Goal: Task Accomplishment & Management: Use online tool/utility

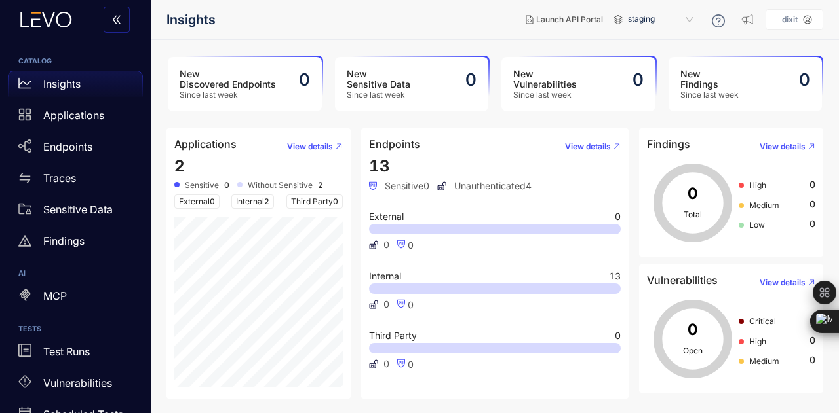
click at [789, 18] on p "dixit" at bounding box center [790, 19] width 16 height 9
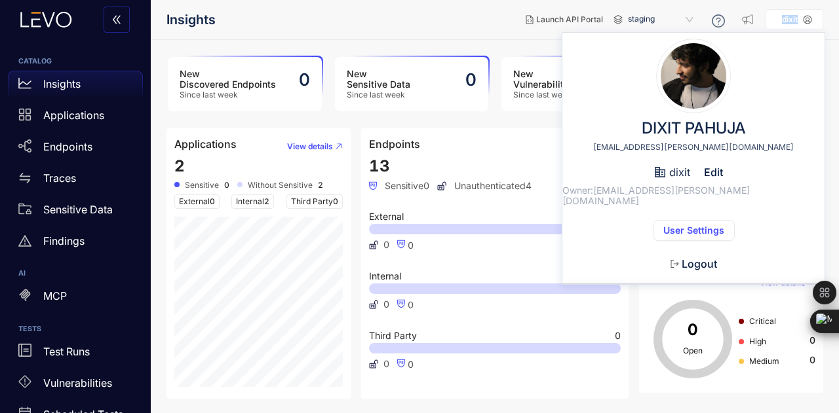
click at [789, 18] on p "dixit" at bounding box center [790, 19] width 16 height 9
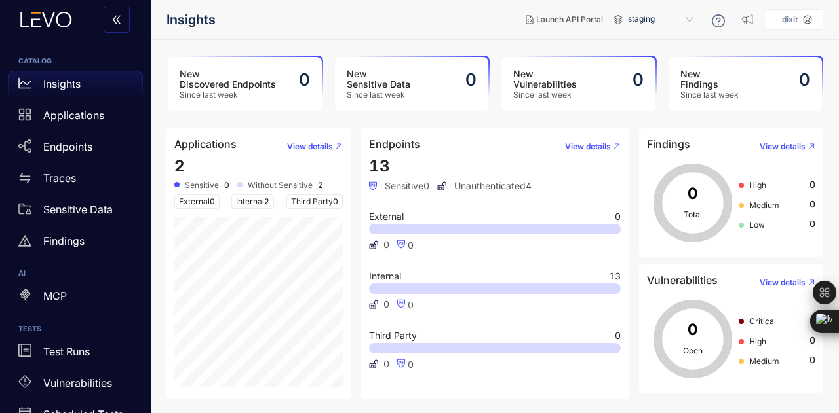
drag, startPoint x: 807, startPoint y: 1, endPoint x: 545, endPoint y: 43, distance: 265.4
click at [545, 43] on main "New Discovered Endpoints Since last week 0 New Sensitive Data Since last week 0…" at bounding box center [495, 226] width 688 height 373
click at [797, 16] on p "dixit" at bounding box center [790, 19] width 16 height 9
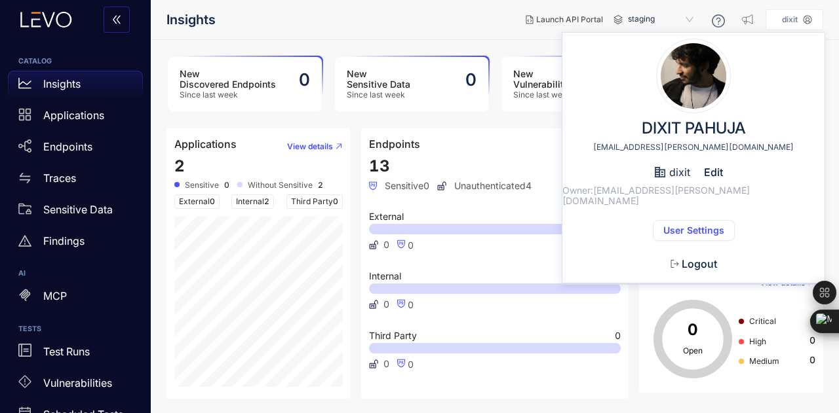
click at [700, 225] on span "User Settings" at bounding box center [693, 230] width 61 height 10
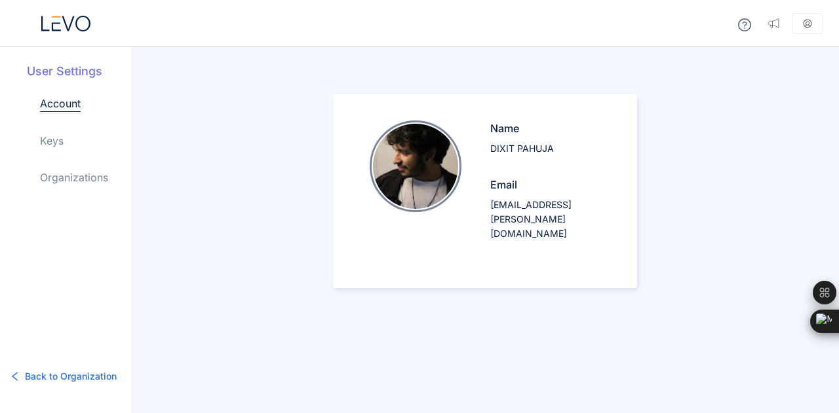
click at [74, 170] on link "Organizations" at bounding box center [74, 178] width 68 height 16
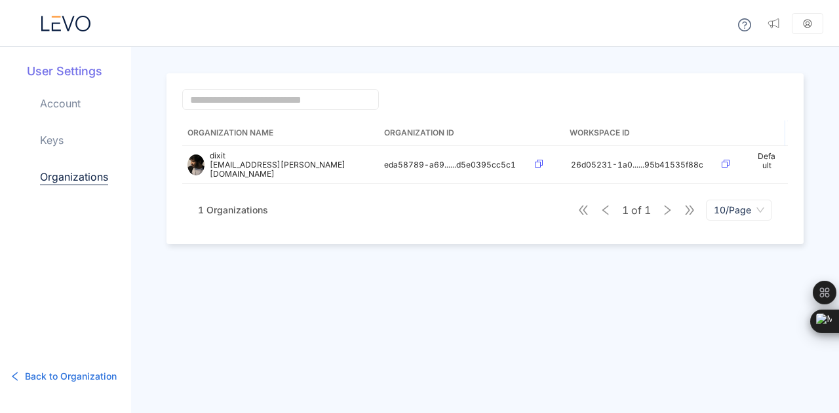
click at [40, 149] on div "Account Keys Organizations" at bounding box center [85, 151] width 91 height 111
click at [51, 137] on link "Keys" at bounding box center [52, 140] width 24 height 16
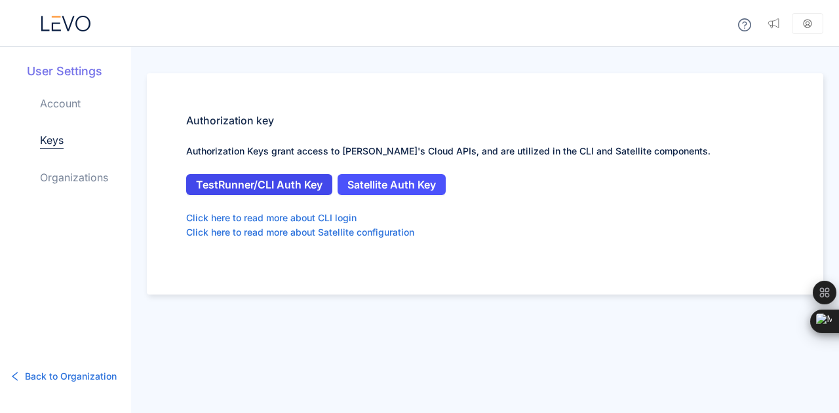
click at [238, 182] on span "TestRunner/CLI Auth Key" at bounding box center [259, 185] width 126 height 12
click at [72, 183] on link "Organizations" at bounding box center [74, 178] width 68 height 16
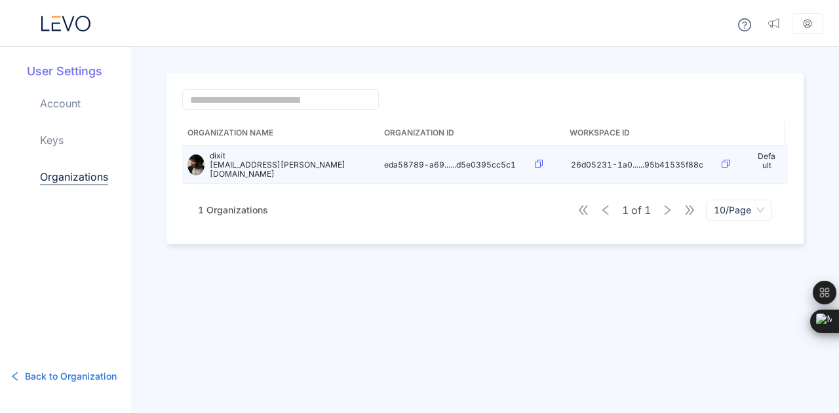
click at [552, 155] on td at bounding box center [547, 165] width 36 height 38
click at [527, 161] on td "eda58789-a69......d5e0395cc5c1" at bounding box center [454, 165] width 151 height 38
click at [545, 163] on div at bounding box center [548, 165] width 26 height 10
click at [541, 163] on icon at bounding box center [539, 164] width 8 height 8
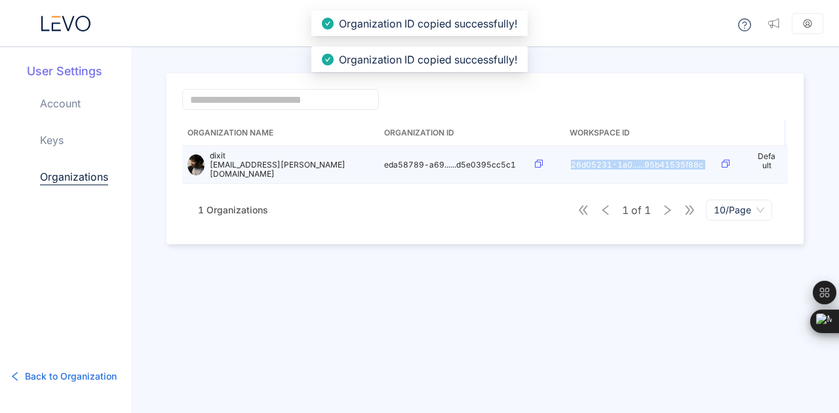
click at [541, 163] on icon at bounding box center [539, 164] width 8 height 8
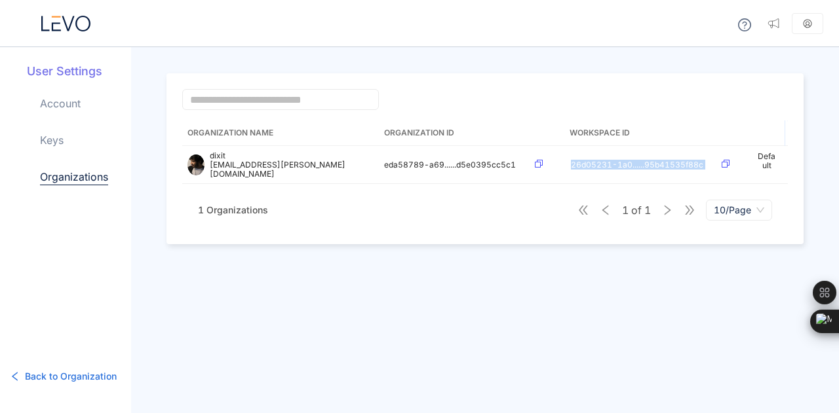
click at [67, 102] on link "Account" at bounding box center [60, 104] width 41 height 16
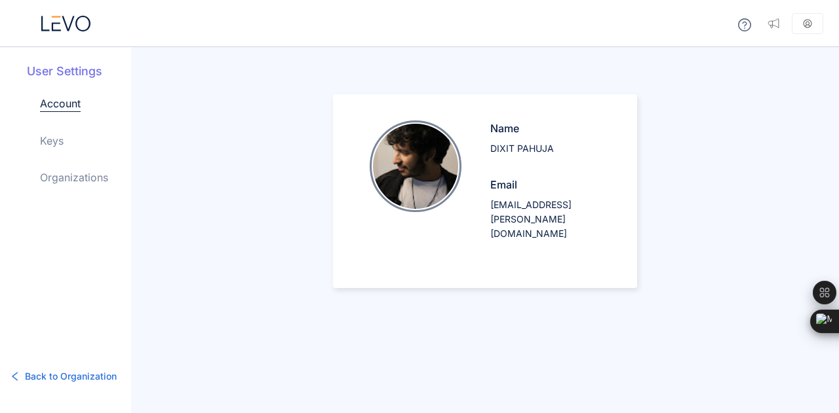
click at [69, 19] on icon at bounding box center [65, 24] width 49 height 16
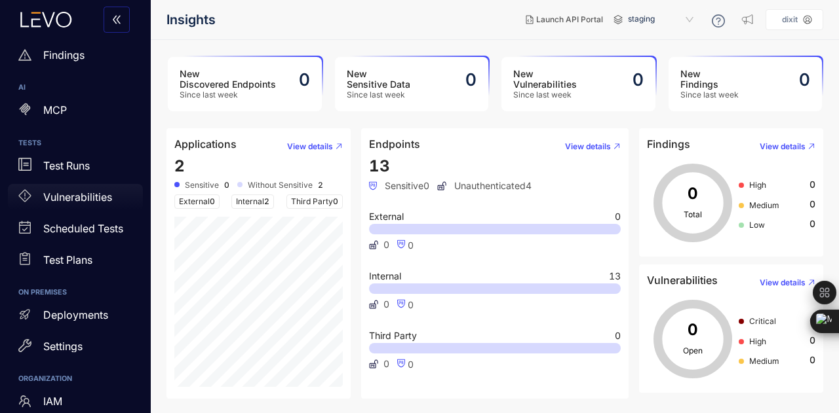
scroll to position [192, 0]
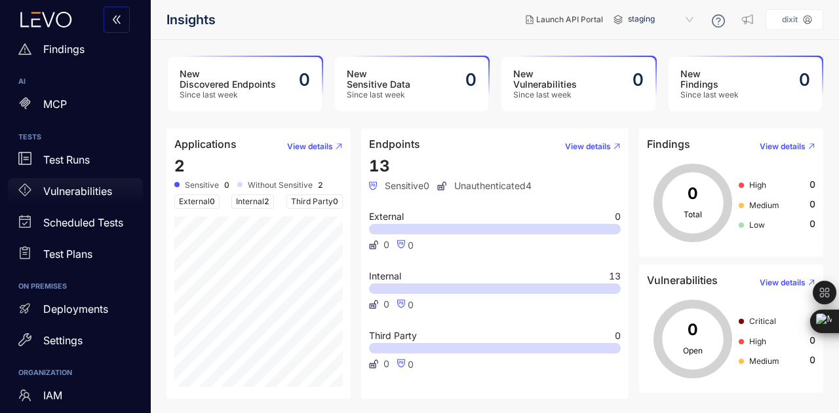
click at [79, 313] on p "Deployments" at bounding box center [75, 309] width 65 height 12
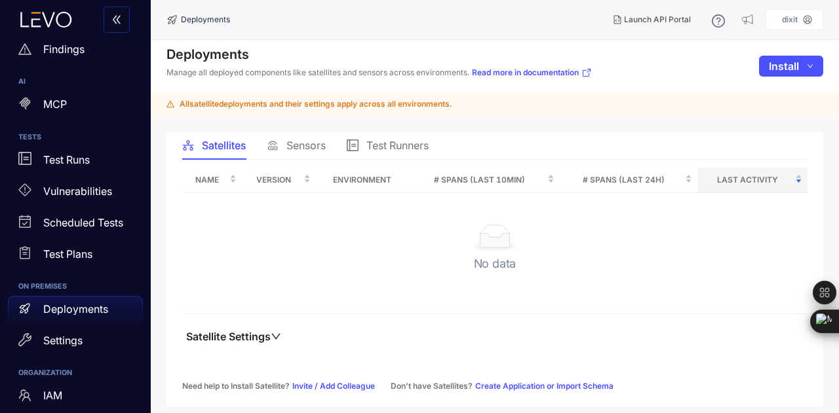
click at [308, 143] on span "Sensors" at bounding box center [305, 146] width 39 height 12
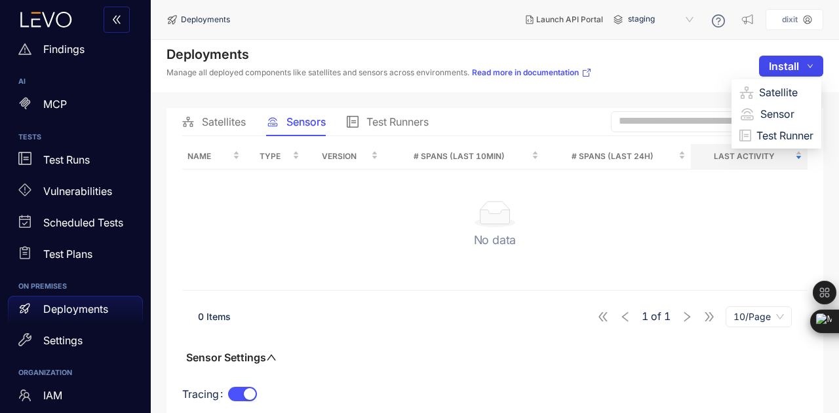
click at [777, 70] on span "Install" at bounding box center [784, 66] width 30 height 12
click at [767, 108] on span "Sensor" at bounding box center [786, 114] width 53 height 14
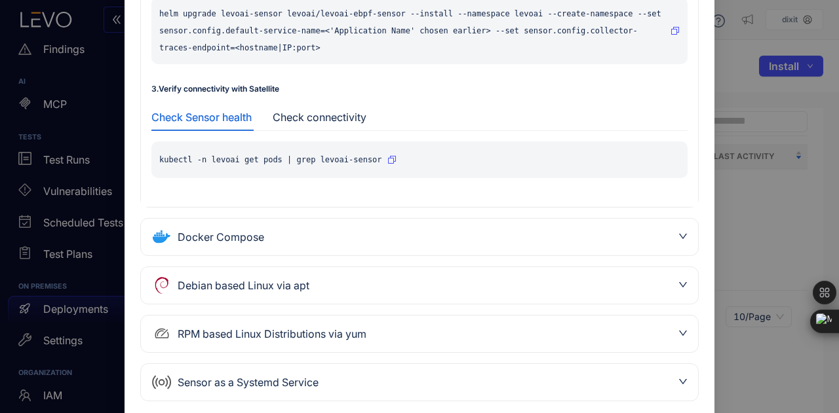
scroll to position [265, 0]
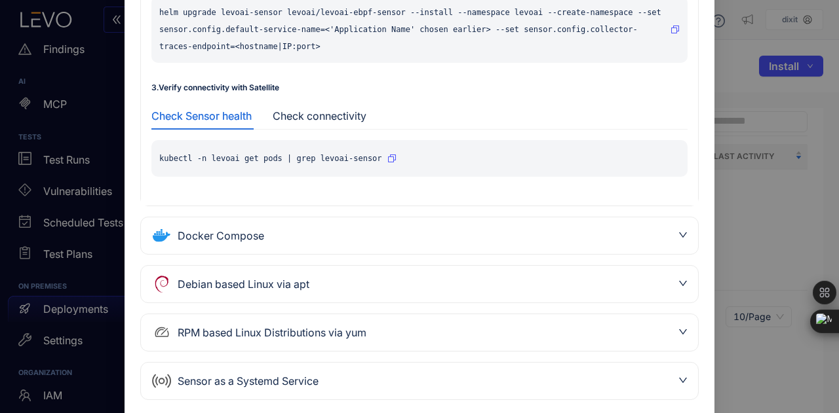
click at [406, 238] on div "Docker Compose" at bounding box center [411, 235] width 520 height 21
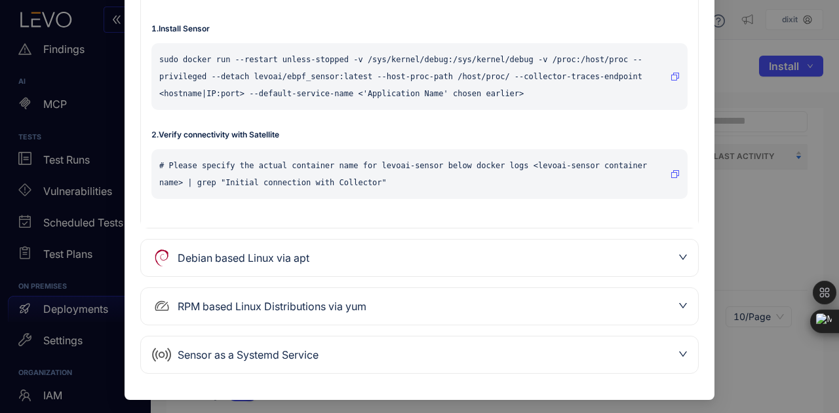
scroll to position [92, 0]
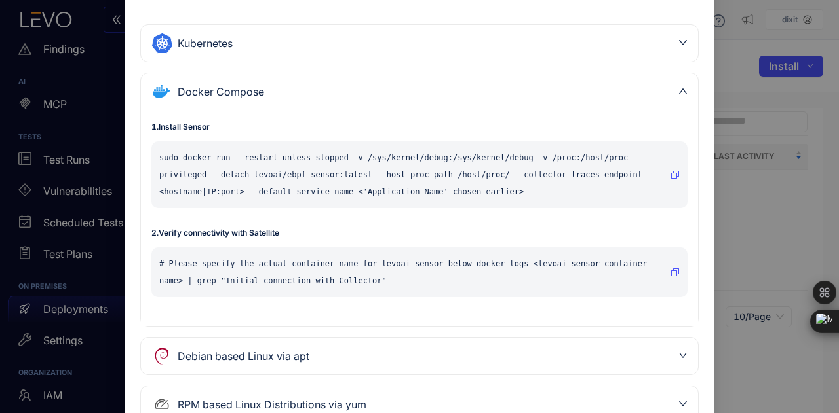
click at [674, 172] on icon "button" at bounding box center [675, 175] width 8 height 8
click at [679, 268] on div "# Please specify the actual container name for levoai-sensor below docker logs …" at bounding box center [419, 273] width 536 height 50
click at [672, 269] on icon "button" at bounding box center [675, 273] width 8 height 8
click at [677, 273] on button "button" at bounding box center [674, 272] width 9 height 21
click at [672, 269] on icon "button" at bounding box center [675, 273] width 8 height 8
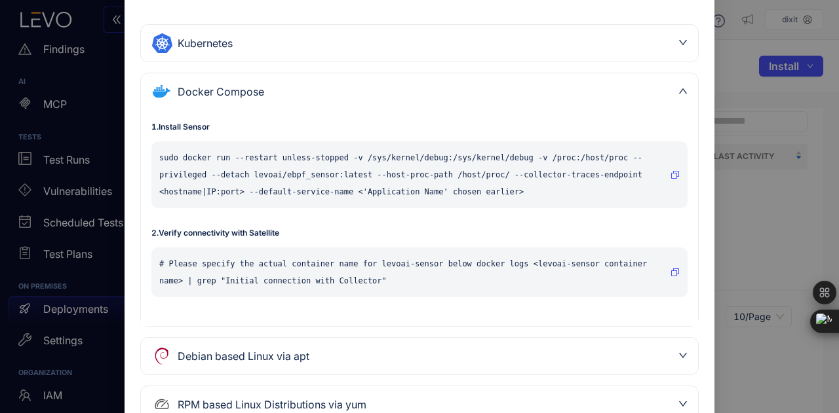
click at [751, 202] on div "Install Sensor Kubernetes 1 . Install levoai Helm repo helm repo add levoai htt…" at bounding box center [419, 206] width 839 height 413
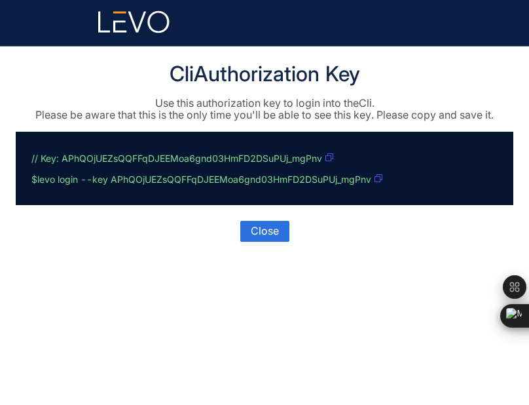
click at [332, 158] on icon "button" at bounding box center [330, 157] width 8 height 8
click at [384, 229] on div "Close" at bounding box center [265, 231] width 498 height 21
click at [267, 235] on span "Close" at bounding box center [265, 231] width 28 height 12
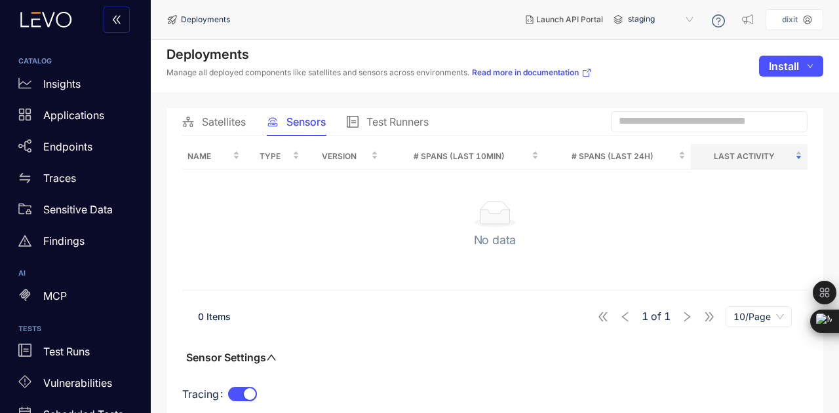
click at [223, 128] on div "Satellites" at bounding box center [214, 122] width 64 height 28
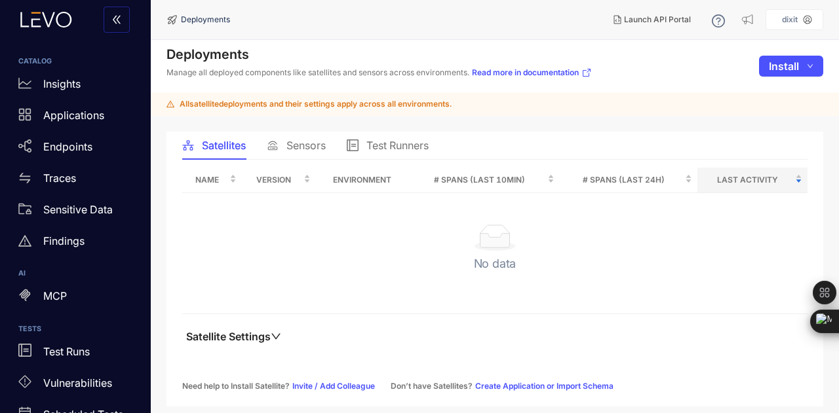
click at [310, 147] on span "Sensors" at bounding box center [305, 146] width 39 height 12
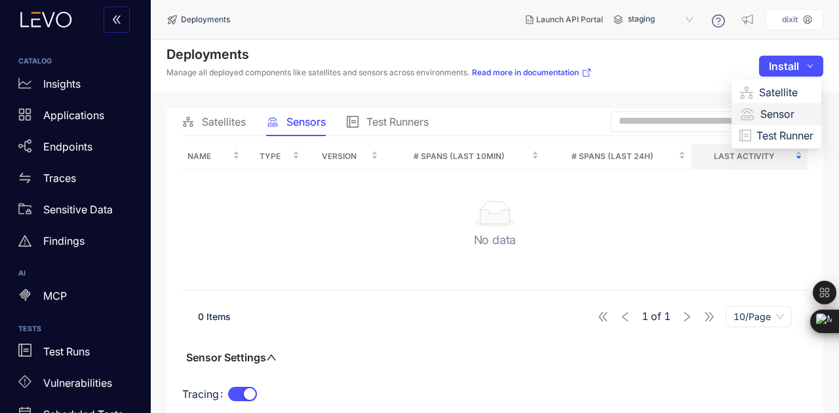
click at [771, 109] on span "Sensor" at bounding box center [786, 114] width 53 height 14
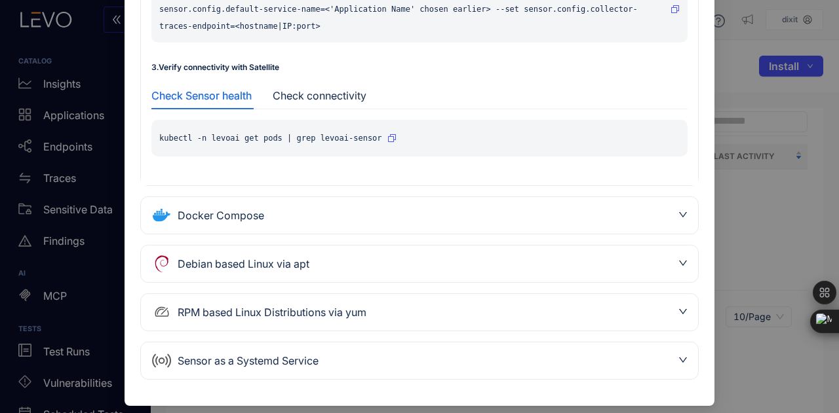
scroll to position [292, 0]
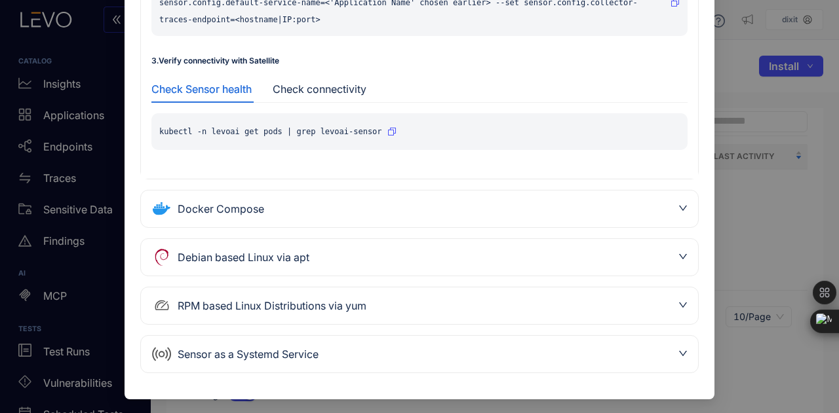
click at [421, 211] on div "Docker Compose" at bounding box center [411, 209] width 520 height 21
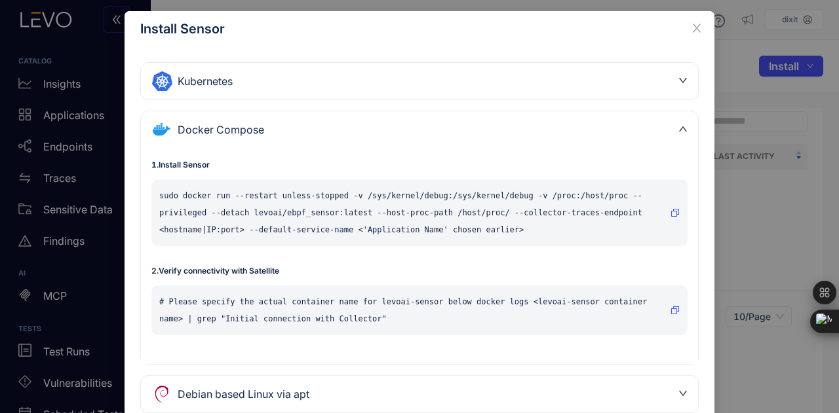
scroll to position [0, 0]
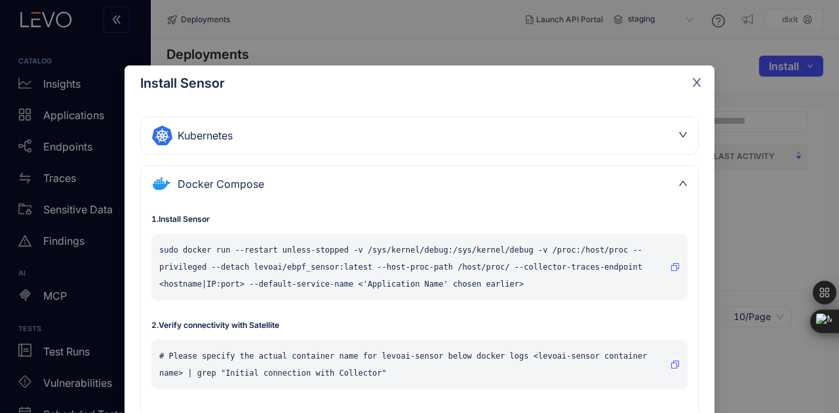
click at [691, 88] on icon "close" at bounding box center [697, 83] width 12 height 12
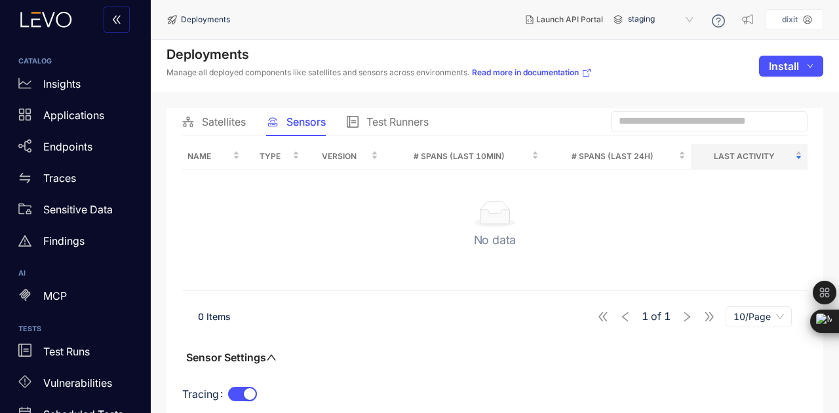
scroll to position [22, 0]
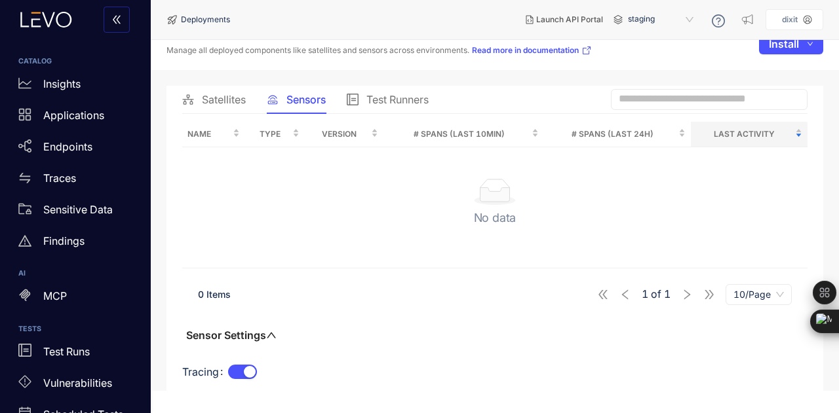
click at [224, 104] on span "Satellites" at bounding box center [224, 100] width 44 height 12
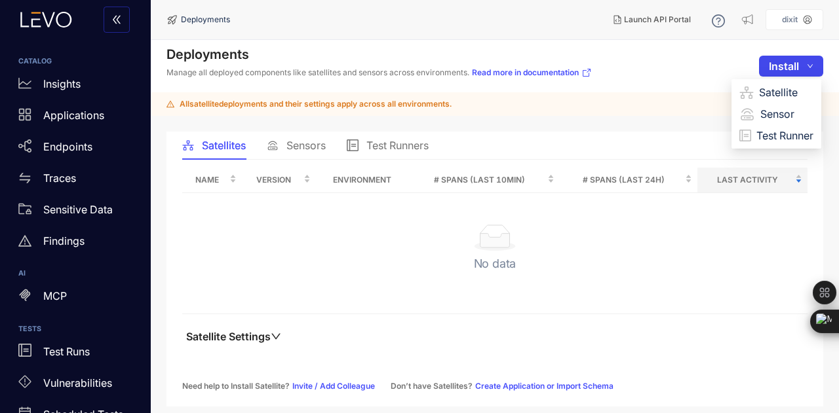
click at [774, 58] on button "Install" at bounding box center [791, 66] width 64 height 21
click at [768, 98] on span "Satellite" at bounding box center [786, 92] width 54 height 14
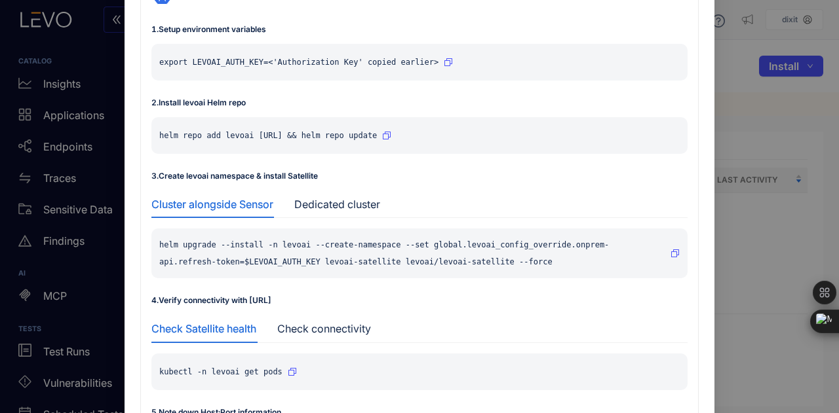
scroll to position [394, 0]
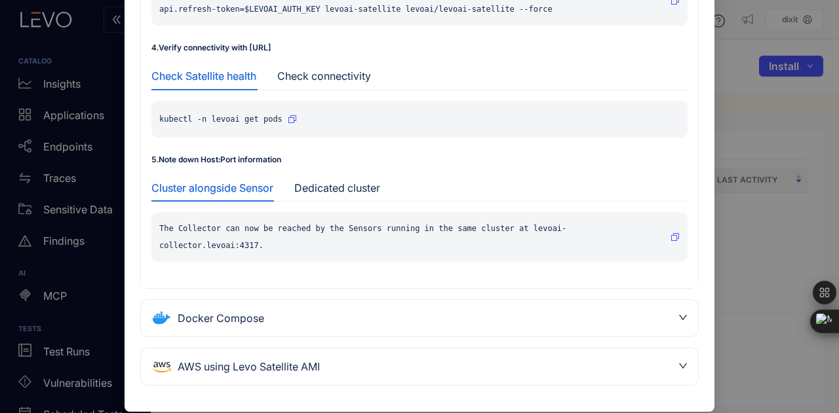
click at [362, 315] on div "Docker Compose" at bounding box center [419, 318] width 557 height 37
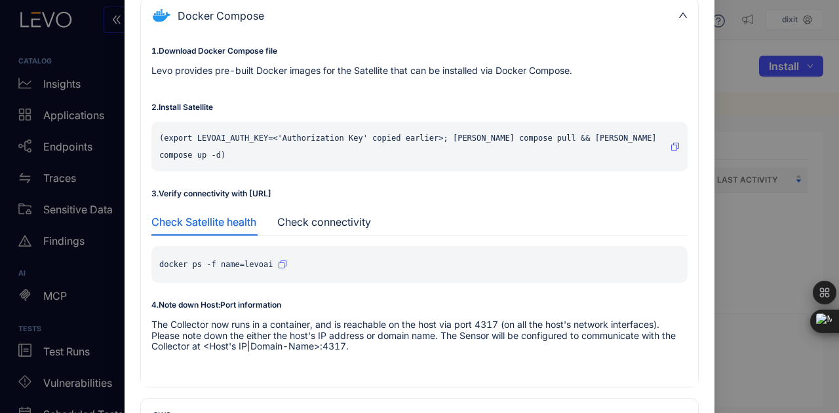
scroll to position [132, 0]
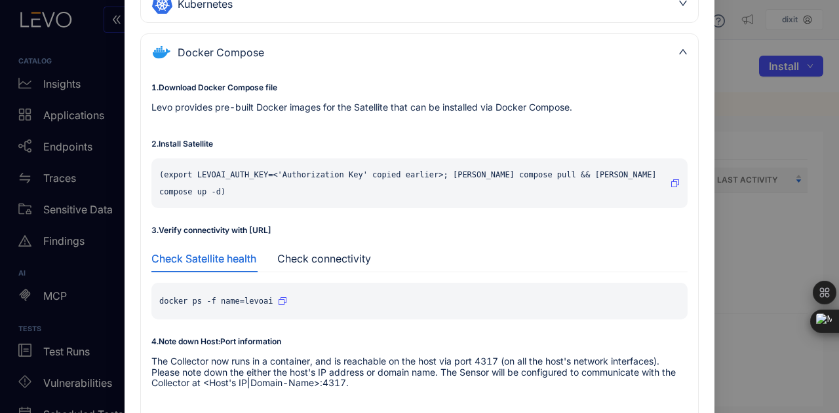
click at [671, 180] on icon "button" at bounding box center [675, 184] width 8 height 8
click at [332, 104] on p "Levo provides pre-built Docker images for the Satellite that can be installed v…" at bounding box center [419, 107] width 536 height 10
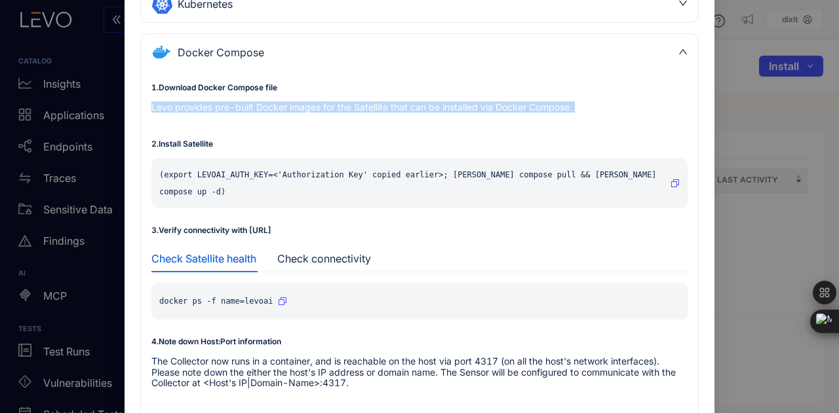
click at [332, 104] on p "Levo provides pre-built Docker images for the Satellite that can be installed v…" at bounding box center [419, 107] width 536 height 10
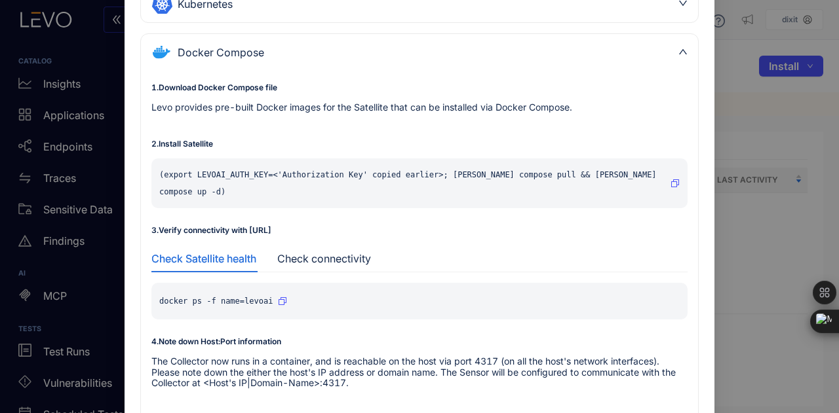
click at [332, 104] on p "Levo provides pre-built Docker images for the Satellite that can be installed v…" at bounding box center [419, 107] width 536 height 10
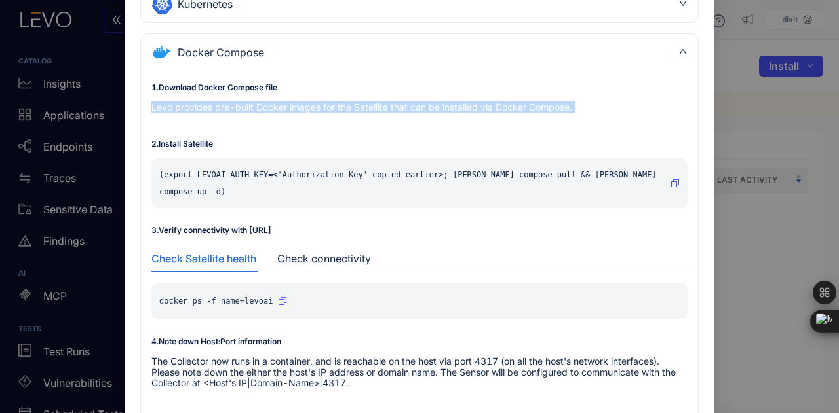
click at [332, 104] on p "Levo provides pre-built Docker images for the Satellite that can be installed v…" at bounding box center [419, 107] width 536 height 10
click at [671, 180] on icon "button" at bounding box center [675, 184] width 8 height 8
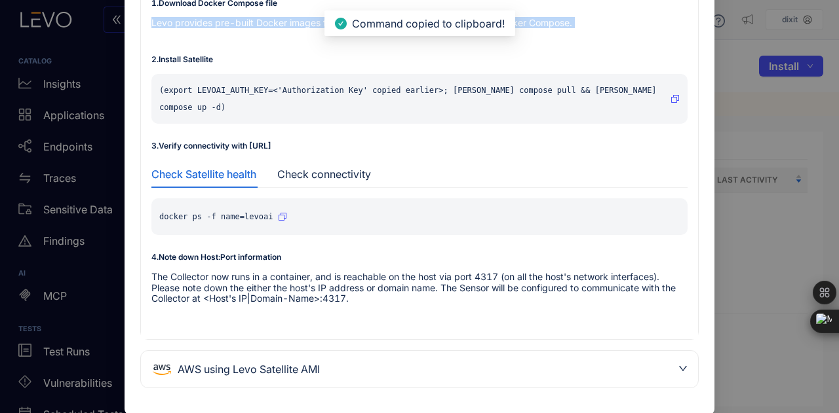
scroll to position [218, 0]
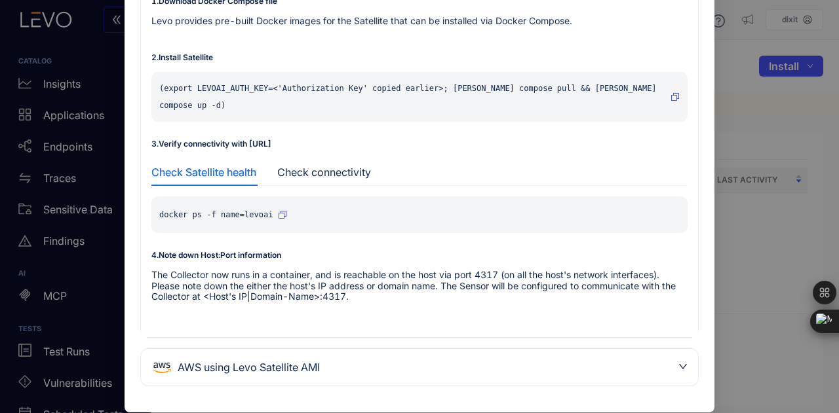
click at [736, 130] on div "Install Satellite Kubernetes 1 . Setup environment variables export LEVOAI_AUTH…" at bounding box center [419, 206] width 839 height 413
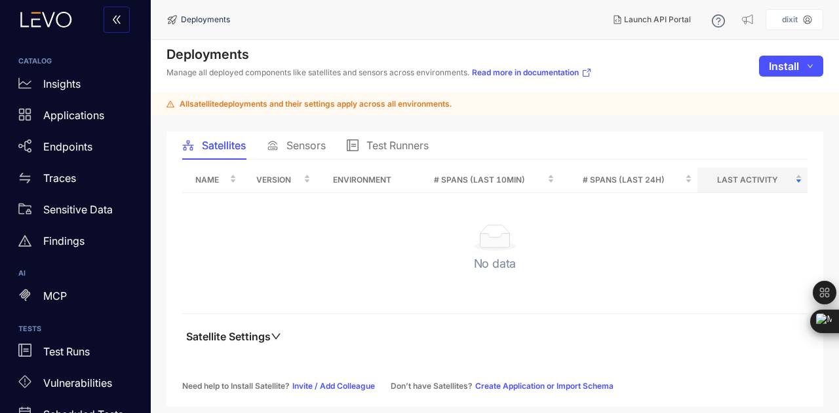
click at [292, 136] on div "Sensors" at bounding box center [296, 146] width 59 height 28
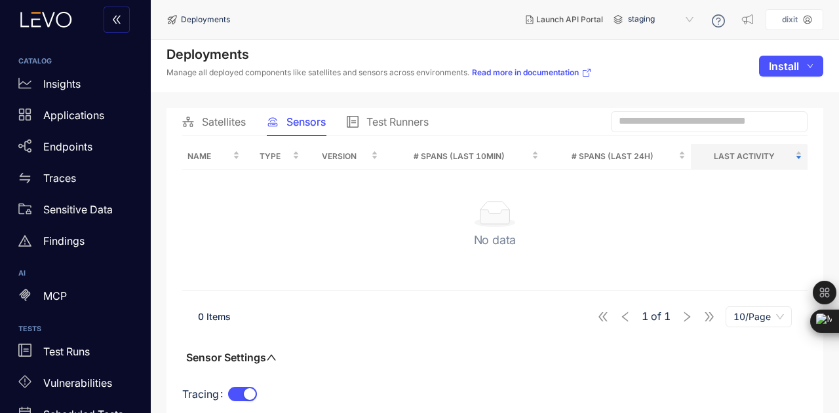
click at [218, 121] on span "Satellites" at bounding box center [224, 122] width 44 height 12
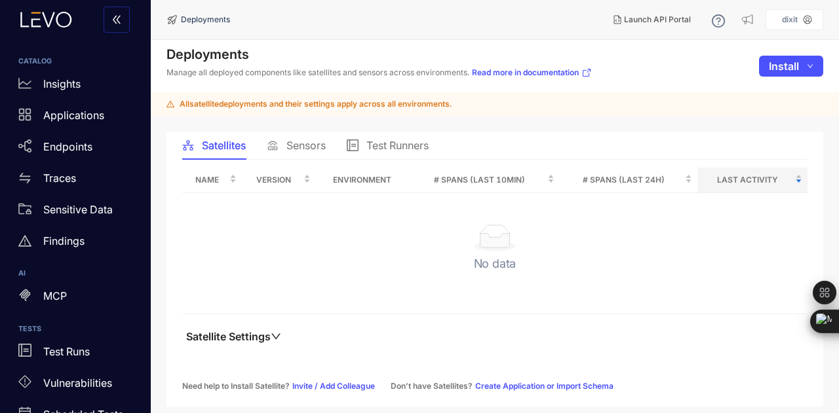
click at [346, 391] on div "Satellites Sensors Test Runners Name Version Environment # Spans (last 10min) #…" at bounding box center [494, 269] width 656 height 275
click at [309, 386] on link "Invite / Add Colleague" at bounding box center [333, 386] width 83 height 9
click at [532, 391] on div "Satellites Sensors Test Runners Name Version Environment # Spans (last 10min) #…" at bounding box center [494, 269] width 656 height 275
click at [554, 382] on link "Create Application or Import Schema" at bounding box center [544, 386] width 138 height 9
click at [309, 154] on div "Sensors" at bounding box center [296, 146] width 59 height 28
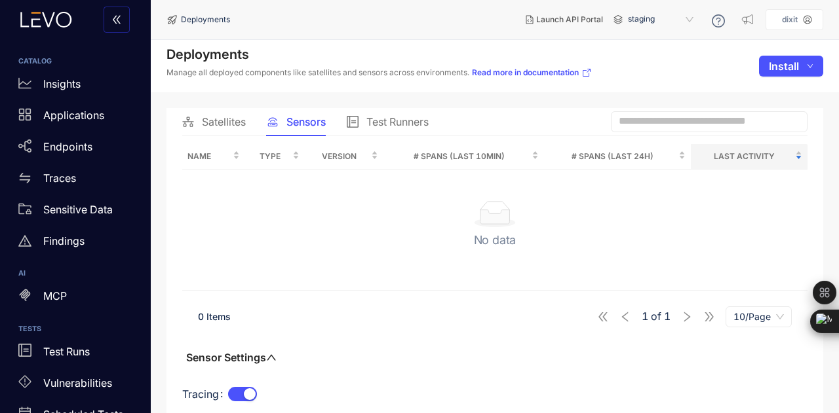
scroll to position [22, 0]
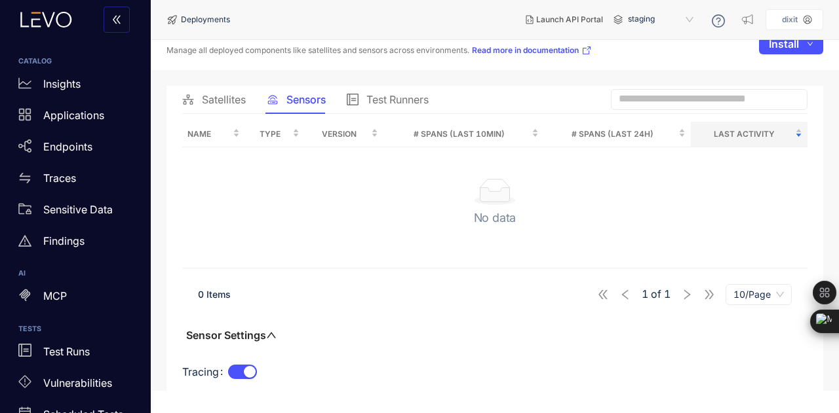
click at [409, 94] on span "Test Runners" at bounding box center [397, 100] width 62 height 12
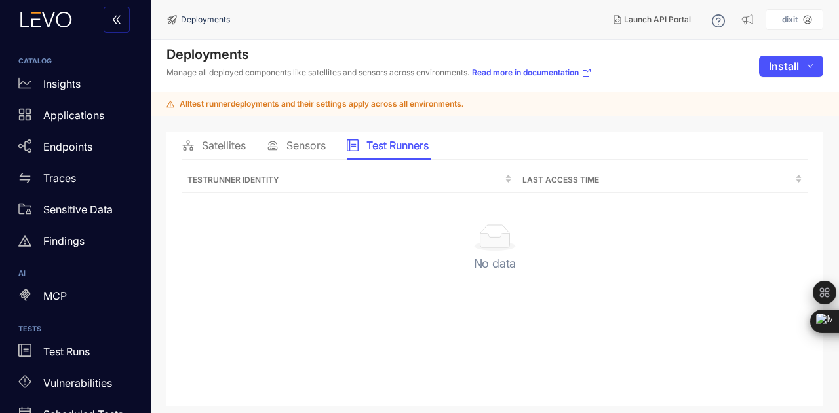
click at [233, 145] on span "Satellites" at bounding box center [224, 146] width 44 height 12
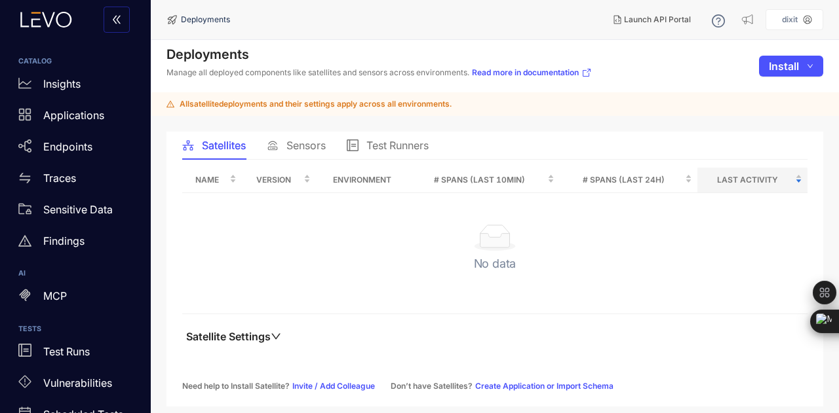
click at [292, 150] on span "Sensors" at bounding box center [305, 146] width 39 height 12
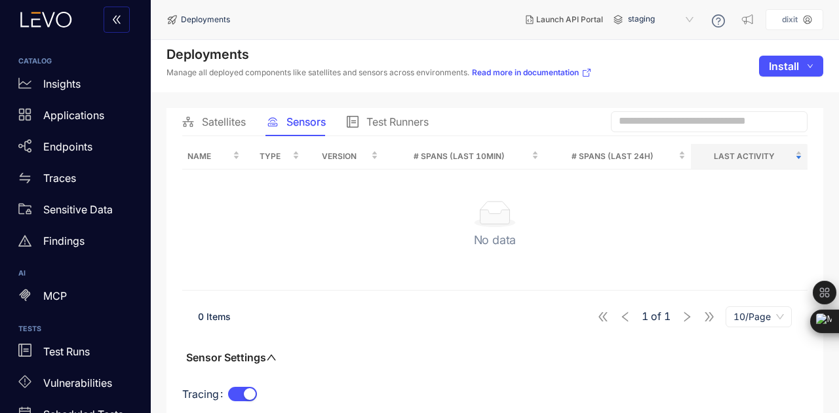
click at [387, 134] on div "Test Runners" at bounding box center [388, 122] width 82 height 28
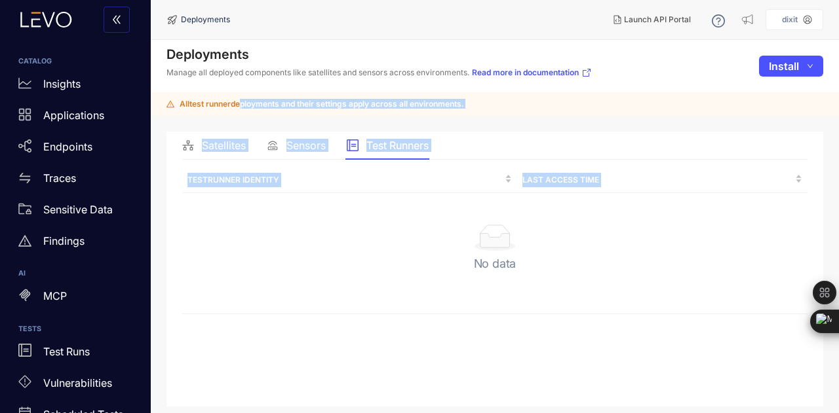
drag, startPoint x: 241, startPoint y: 107, endPoint x: 442, endPoint y: 254, distance: 248.6
click at [442, 254] on main "Deployments Manage all deployed components like satellites and sensors across e…" at bounding box center [495, 226] width 688 height 373
click at [442, 254] on div "No data" at bounding box center [495, 254] width 604 height 58
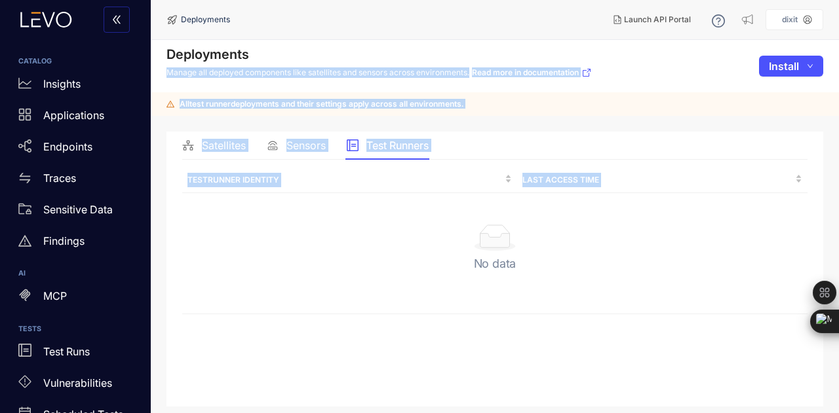
drag, startPoint x: 164, startPoint y: 78, endPoint x: 474, endPoint y: 229, distance: 344.0
click at [474, 229] on main "Deployments Manage all deployed components like satellites and sensors across e…" at bounding box center [495, 226] width 688 height 373
click at [474, 229] on icon at bounding box center [495, 238] width 42 height 26
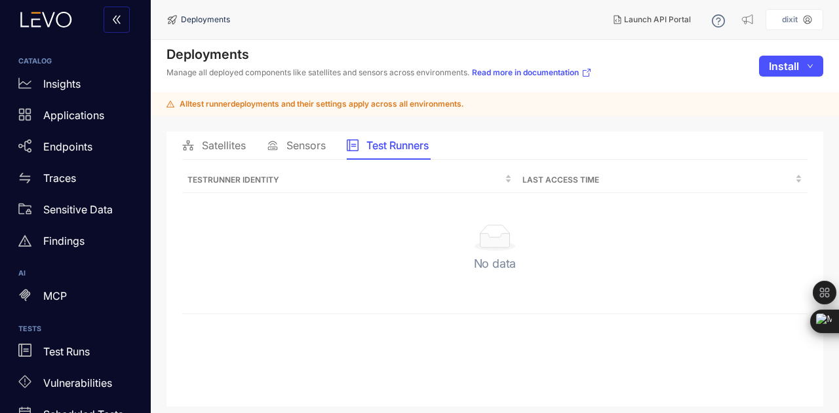
click at [215, 153] on div "Satellites" at bounding box center [214, 146] width 64 height 28
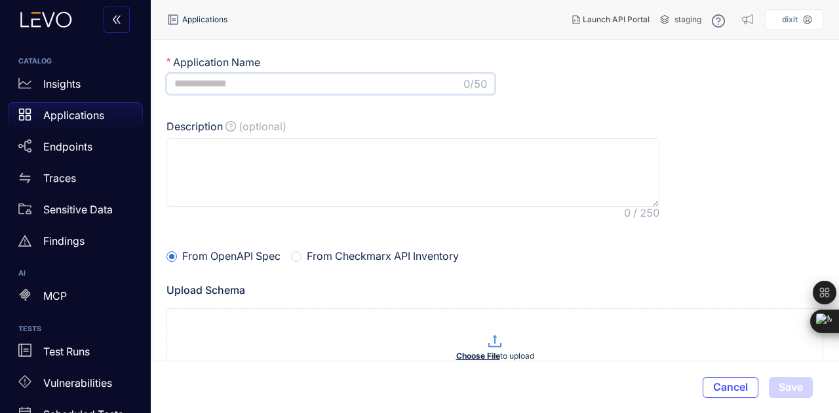
click at [333, 83] on input "Application Name" at bounding box center [317, 84] width 286 height 12
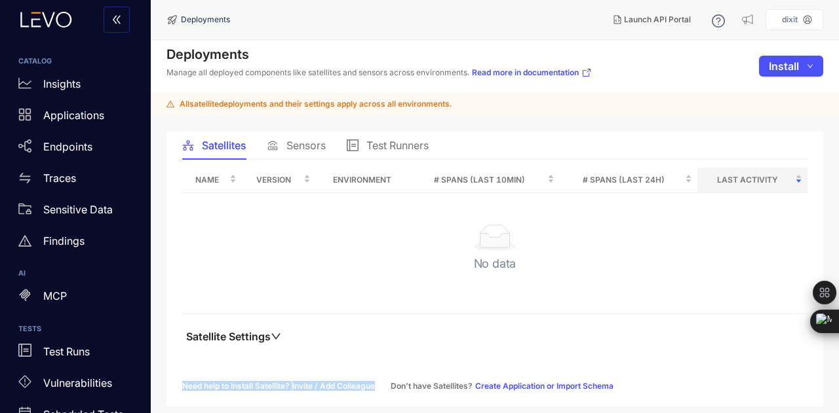
drag, startPoint x: 377, startPoint y: 381, endPoint x: 358, endPoint y: 368, distance: 22.7
click at [358, 368] on div "Name Version Environment # Spans (last 10min) # Spans (last 24h) Last Activity …" at bounding box center [494, 279] width 625 height 223
